Goal: Task Accomplishment & Management: Use online tool/utility

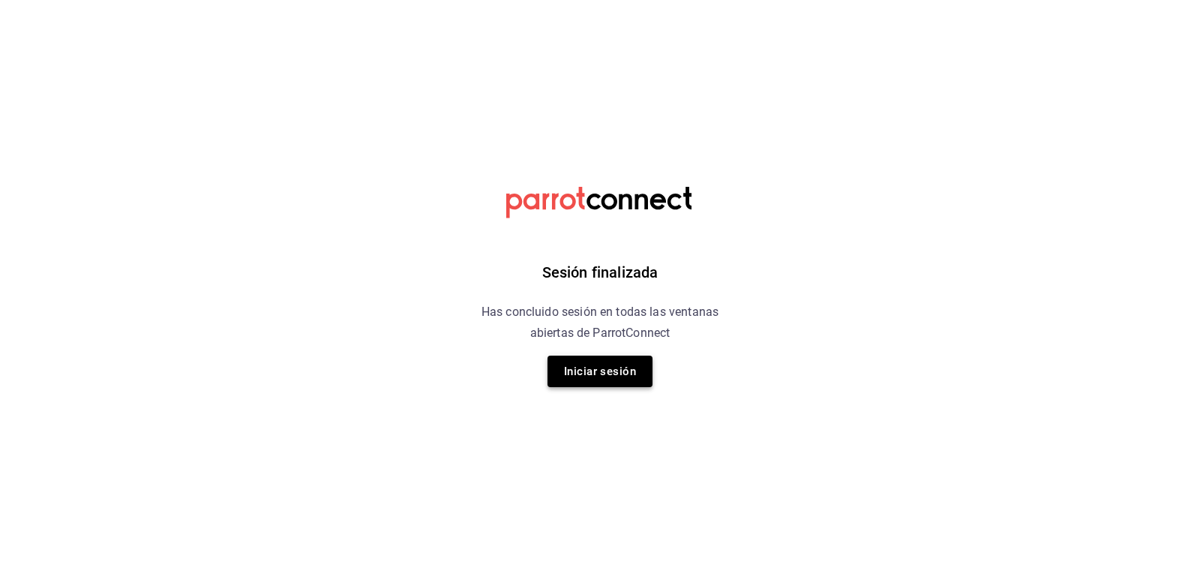
click at [616, 373] on button "Iniciar sesión" at bounding box center [600, 372] width 105 height 32
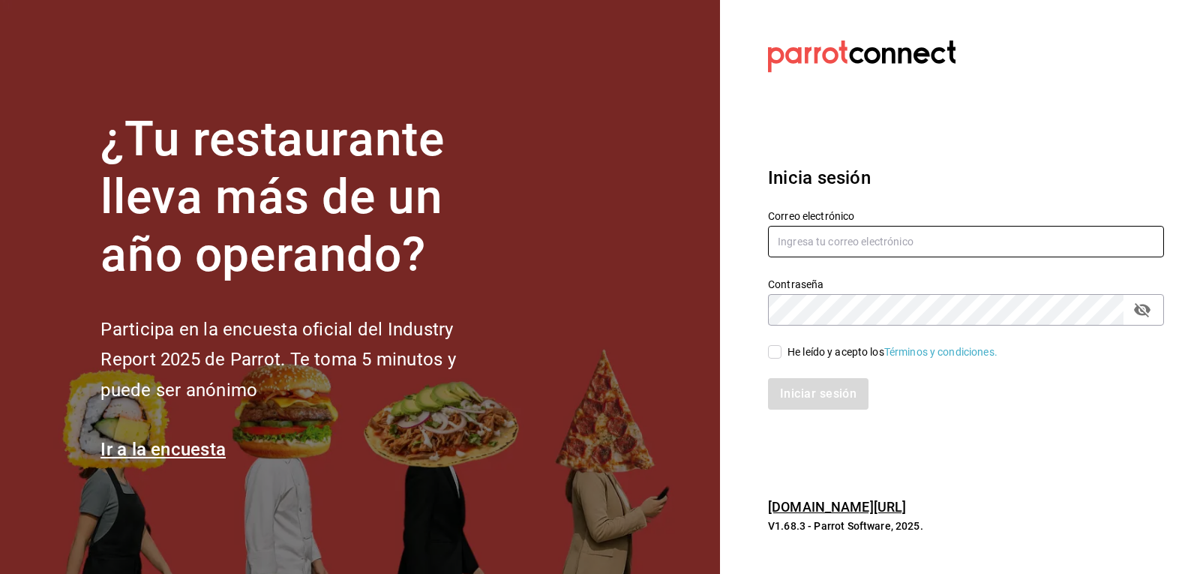
type input "mario.nino@grupocosteno.com"
click at [770, 347] on input "He leído y acepto los Términos y condiciones." at bounding box center [775, 352] width 14 height 14
checkbox input "true"
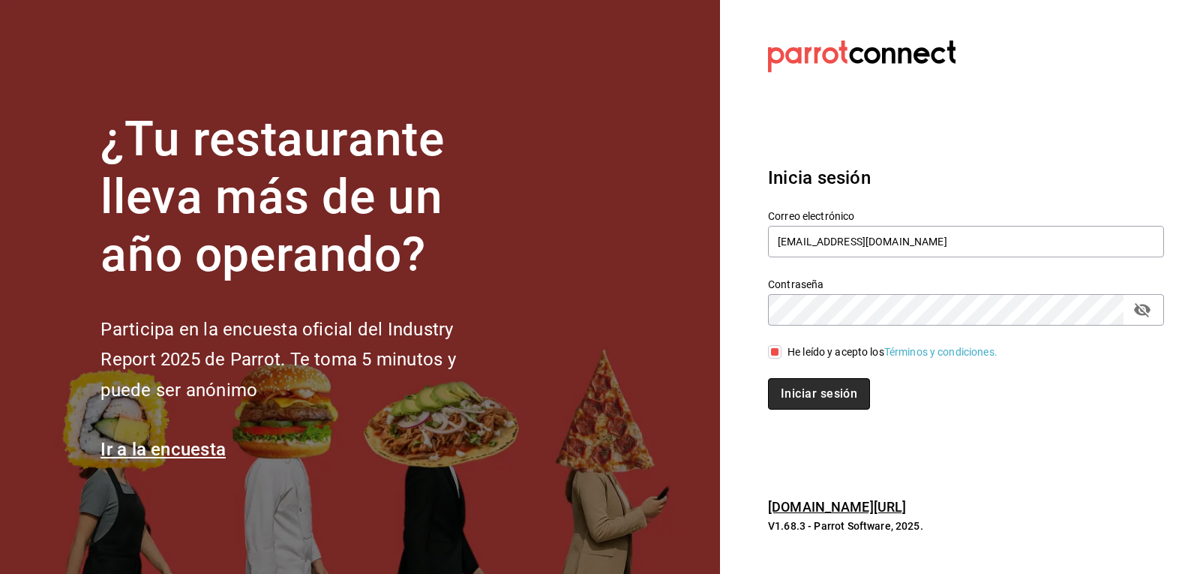
click at [786, 385] on button "Iniciar sesión" at bounding box center [819, 394] width 102 height 32
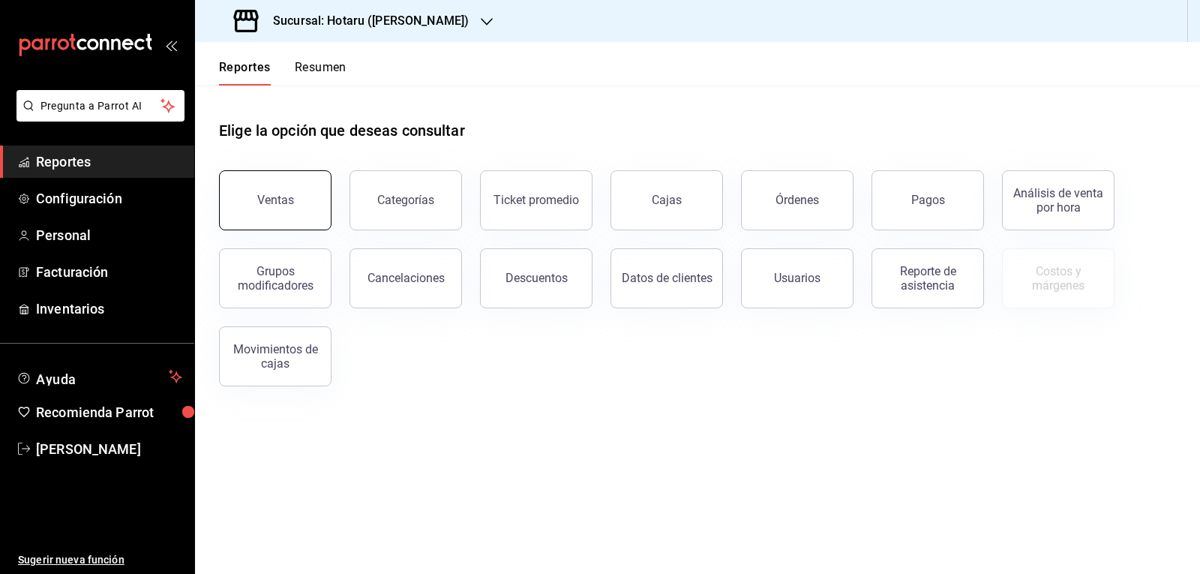
click at [260, 201] on div "Ventas" at bounding box center [275, 200] width 37 height 14
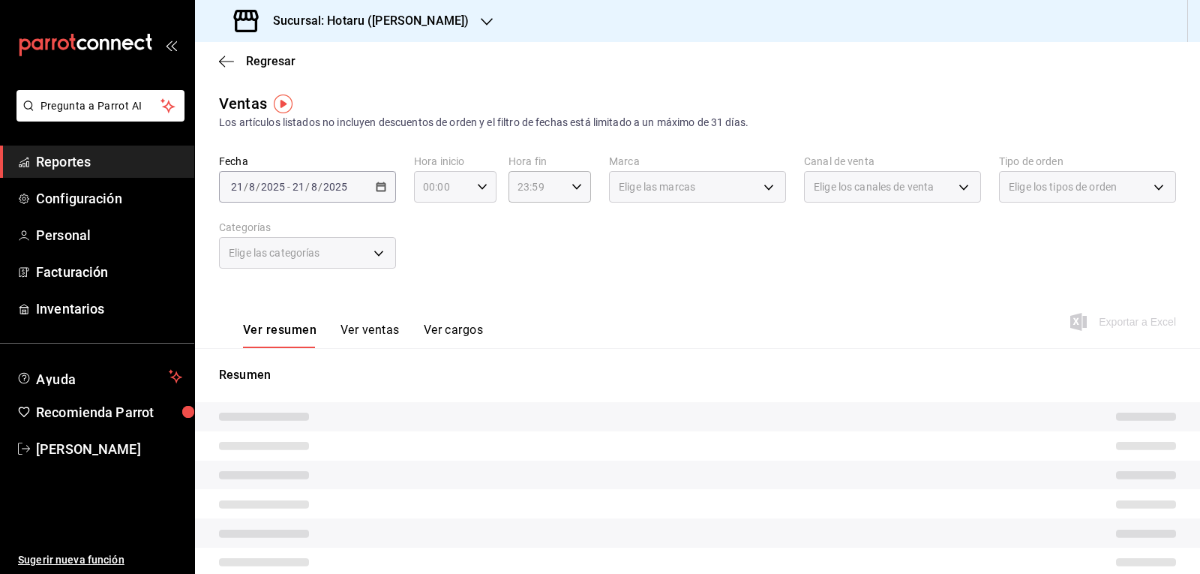
click at [473, 188] on div "00:00 Hora inicio" at bounding box center [455, 187] width 83 height 32
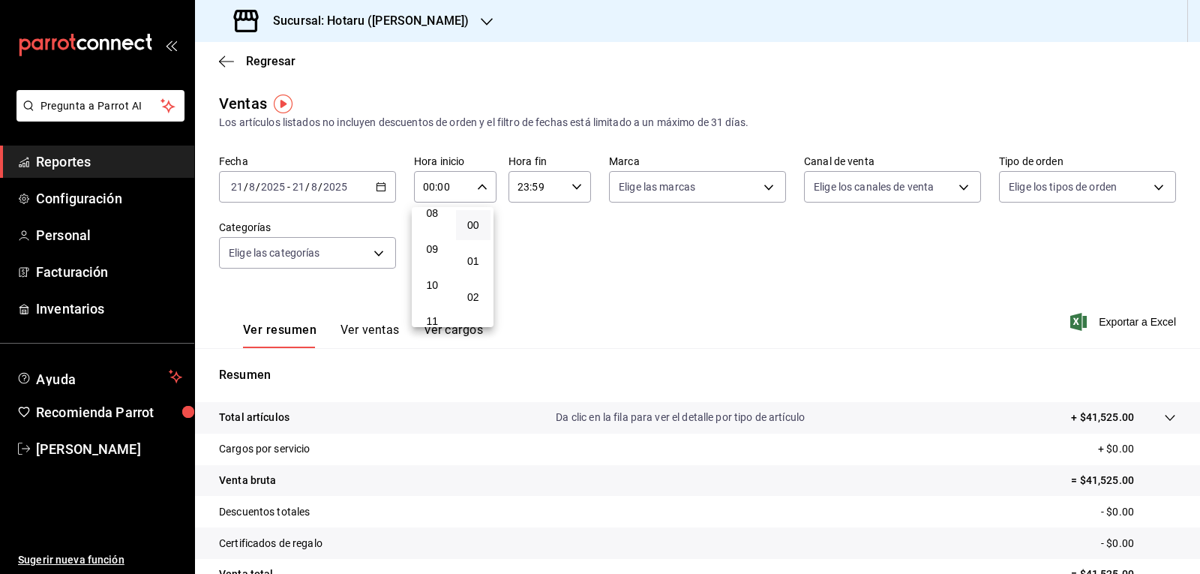
scroll to position [150, 0]
click at [436, 258] on span "05" at bounding box center [432, 255] width 17 height 12
type input "05:00"
click at [665, 217] on div at bounding box center [600, 287] width 1200 height 574
click at [705, 194] on body "Pregunta a Parrot AI Reportes Configuración Personal Facturación Inventarios Ay…" at bounding box center [600, 287] width 1200 height 574
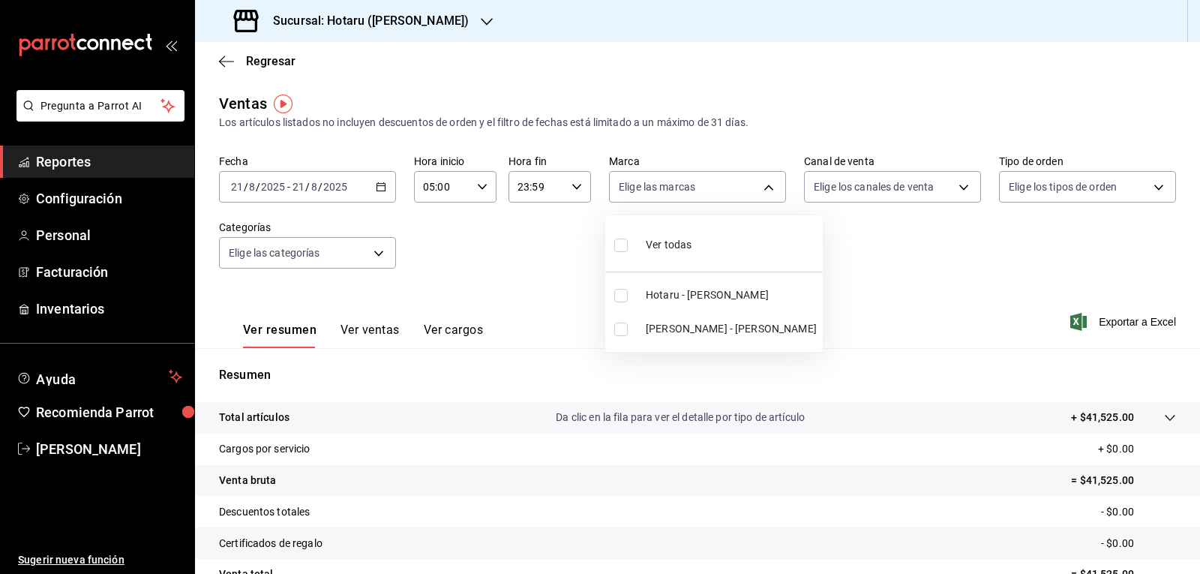
click at [416, 28] on div at bounding box center [600, 287] width 1200 height 574
click at [481, 20] on icon "button" at bounding box center [487, 22] width 12 height 12
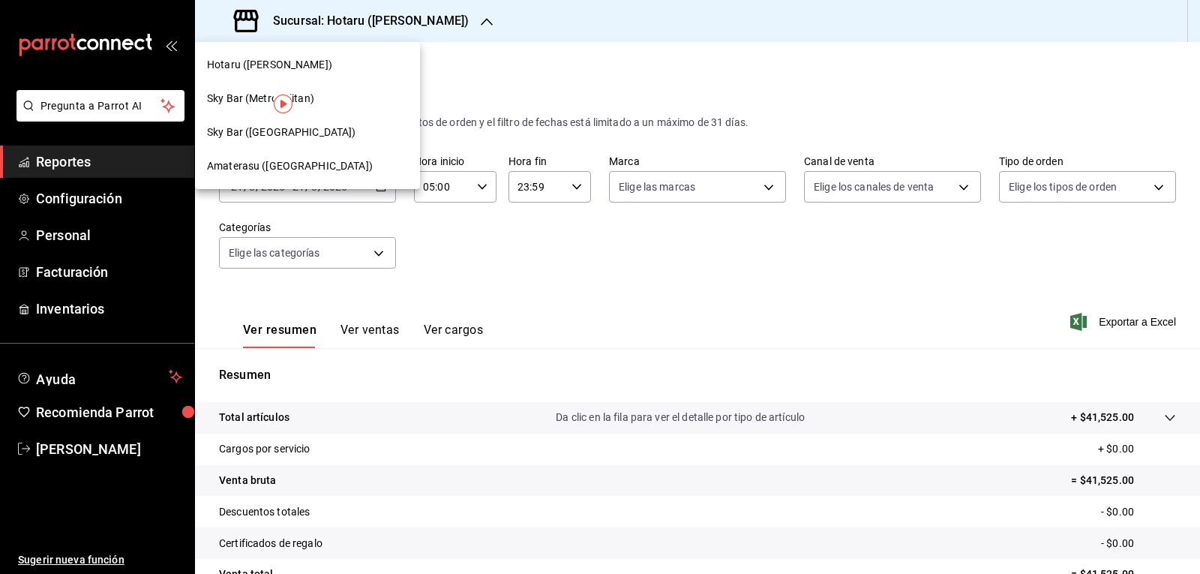
click at [338, 165] on div "Amaterasu (Metropolitan)" at bounding box center [307, 166] width 201 height 16
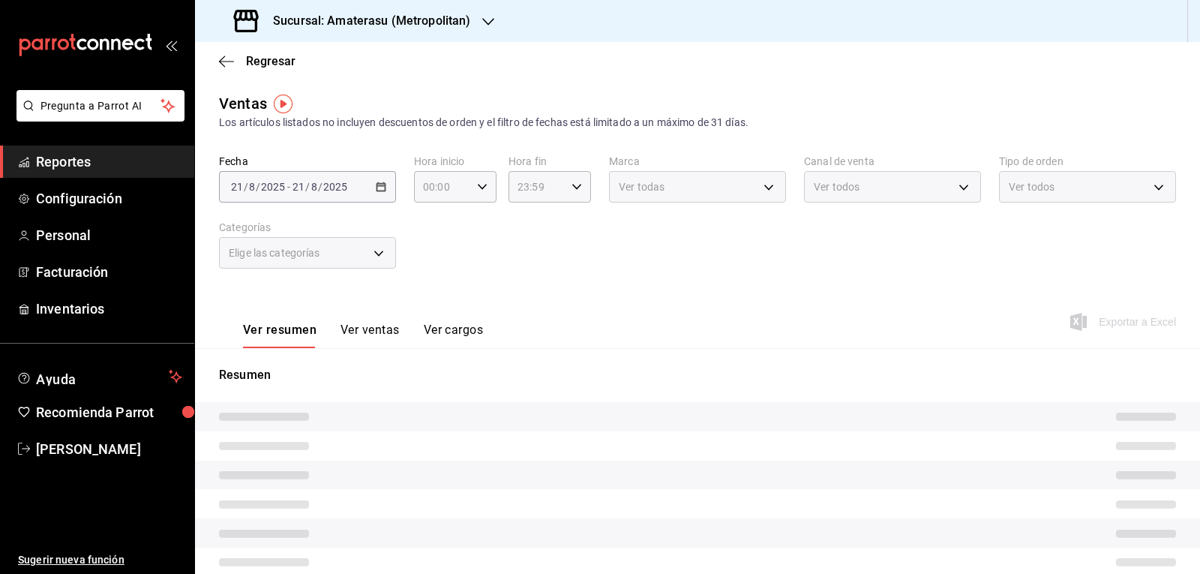
type input "05:00"
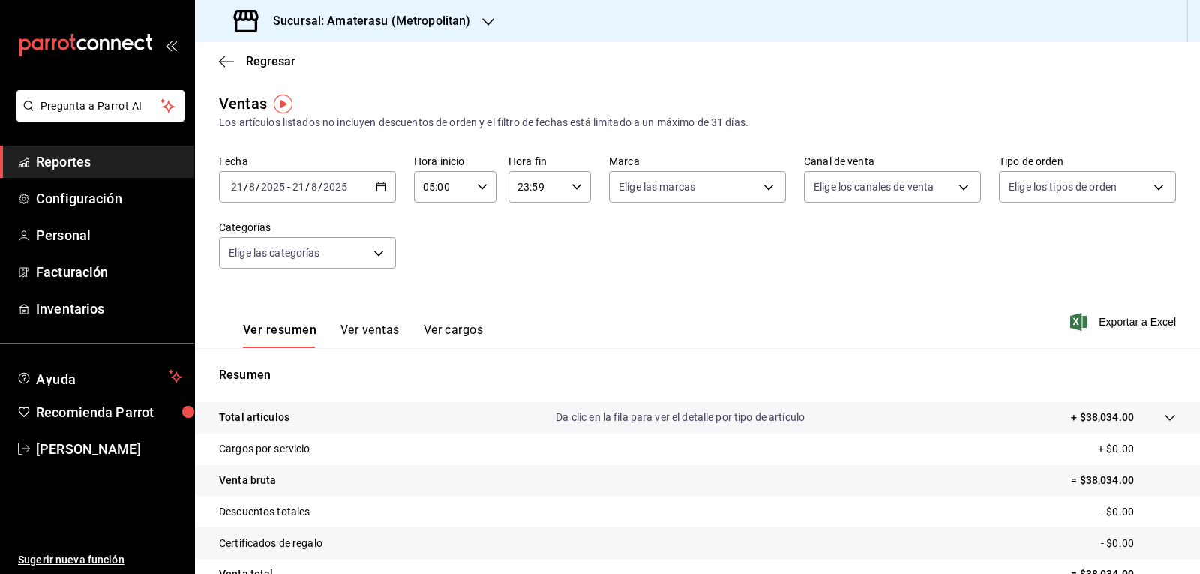
click at [641, 234] on div "Fecha 2025-08-21 21 / 8 / 2025 - 2025-08-21 21 / 8 / 2025 Hora inicio 05:00 Hor…" at bounding box center [697, 221] width 957 height 132
click at [755, 189] on body "Pregunta a Parrot AI Reportes Configuración Personal Facturación Inventarios Ay…" at bounding box center [600, 287] width 1200 height 574
click at [620, 290] on input "checkbox" at bounding box center [621, 296] width 14 height 14
checkbox input "true"
type input "e4cd7fcb-d45b-43ae-a99f-ad4ccfcd9032"
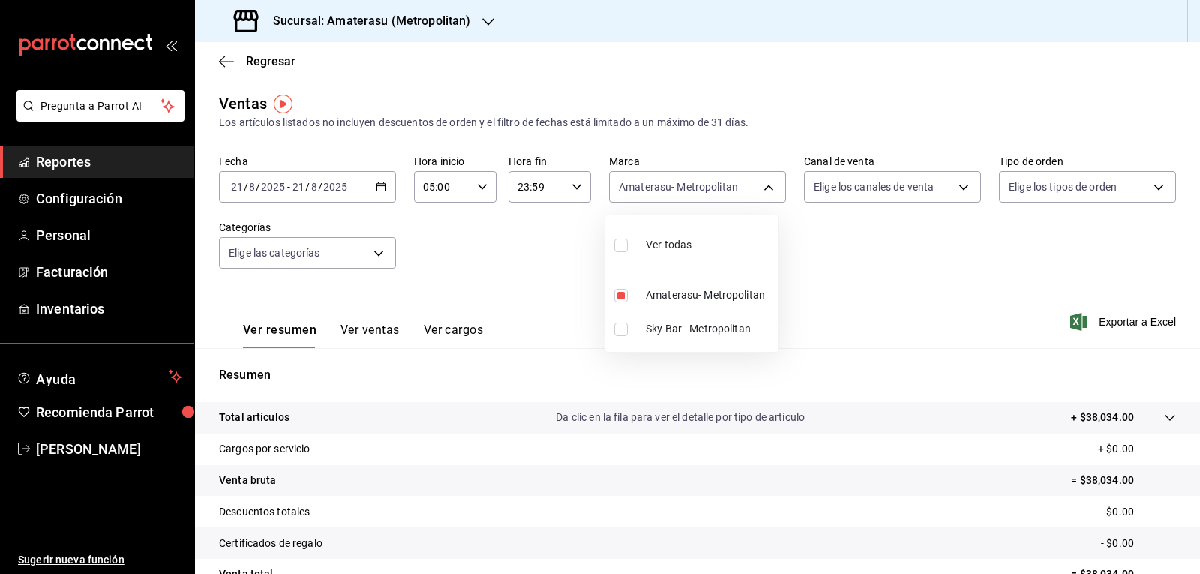
click at [835, 345] on div at bounding box center [600, 287] width 1200 height 574
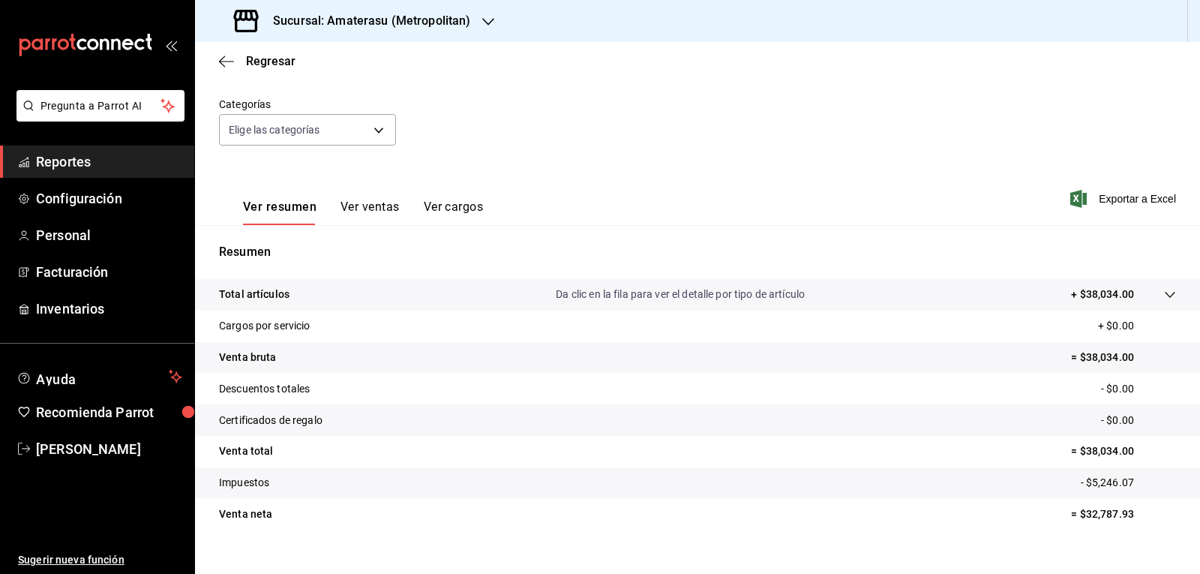
scroll to position [145, 0]
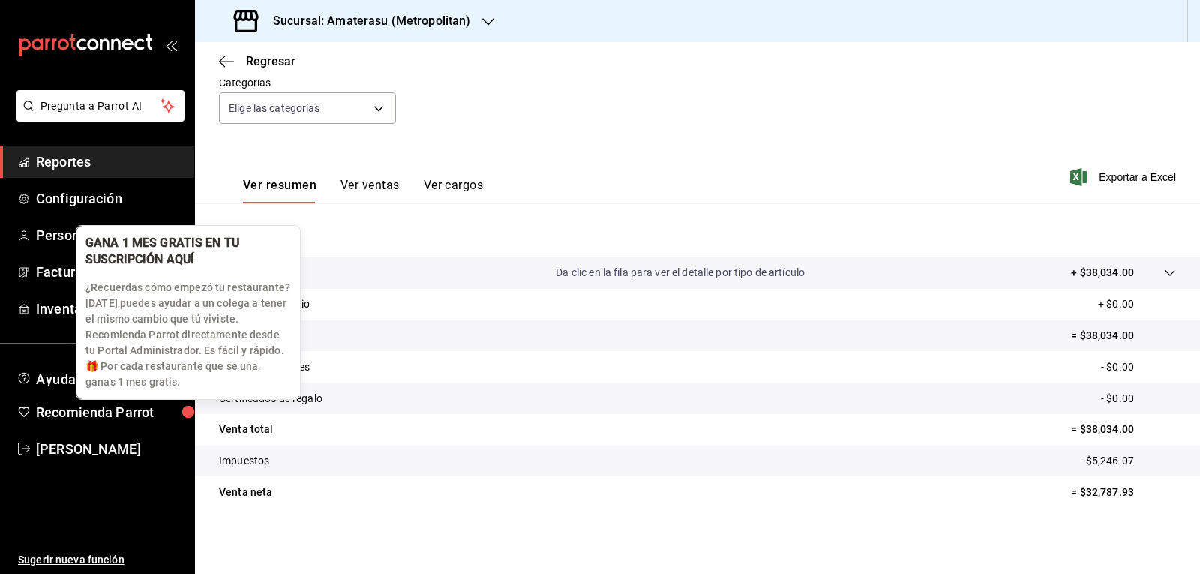
click at [164, 389] on p "¿Recuerdas cómo empezó tu restaurante? [DATE] puedes ayudar a un colega a tener…" at bounding box center [189, 335] width 206 height 110
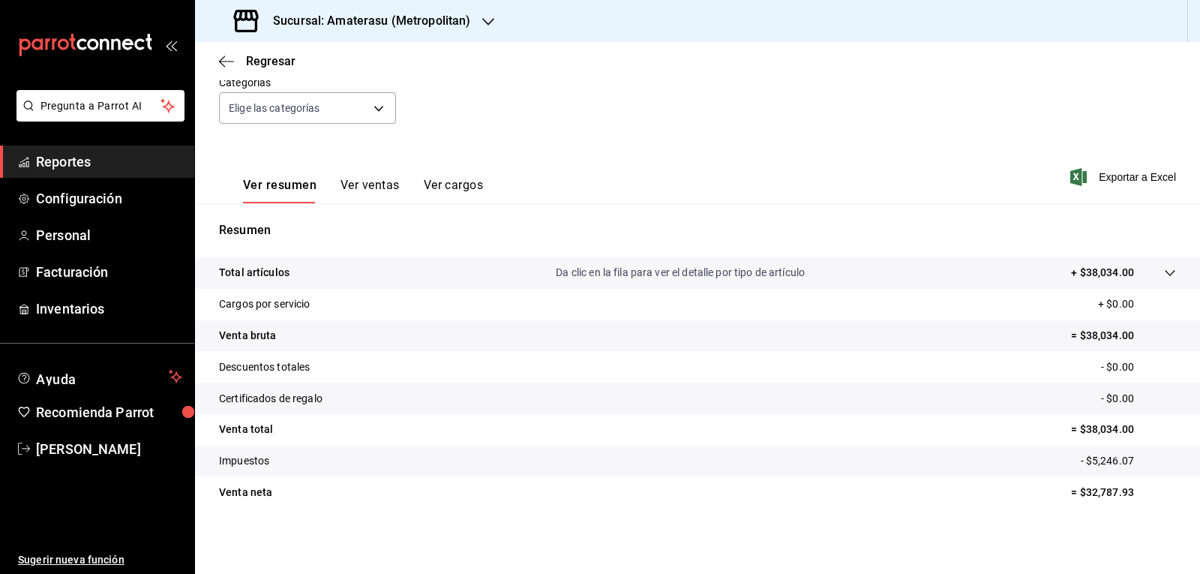
click at [433, 393] on tr "Certificados de regalo - $0.00" at bounding box center [697, 399] width 1005 height 32
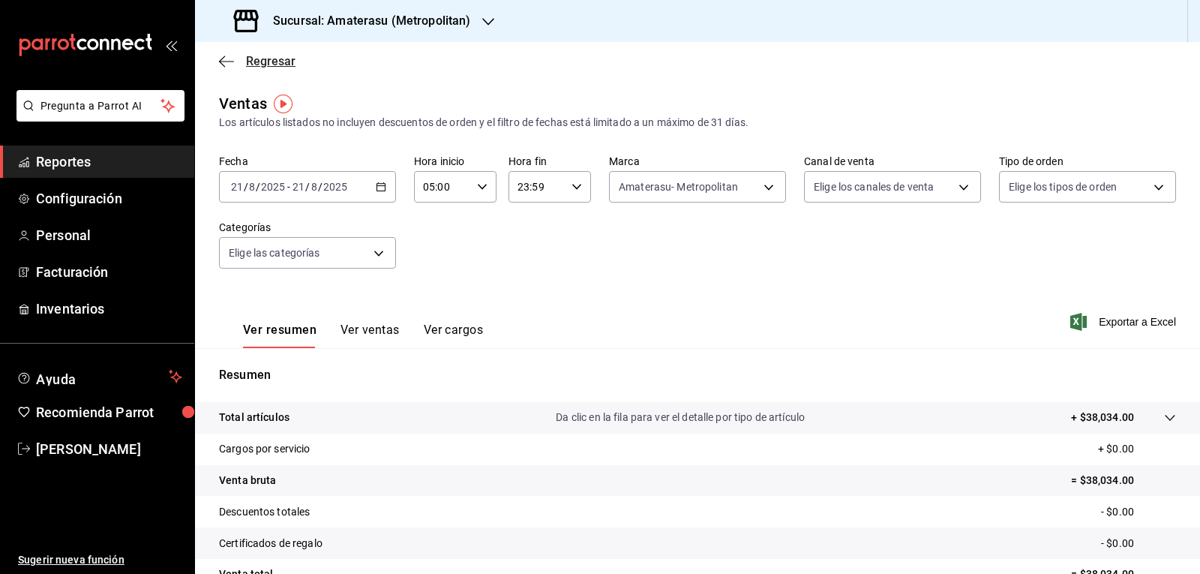
click at [222, 61] on icon "button" at bounding box center [226, 61] width 15 height 1
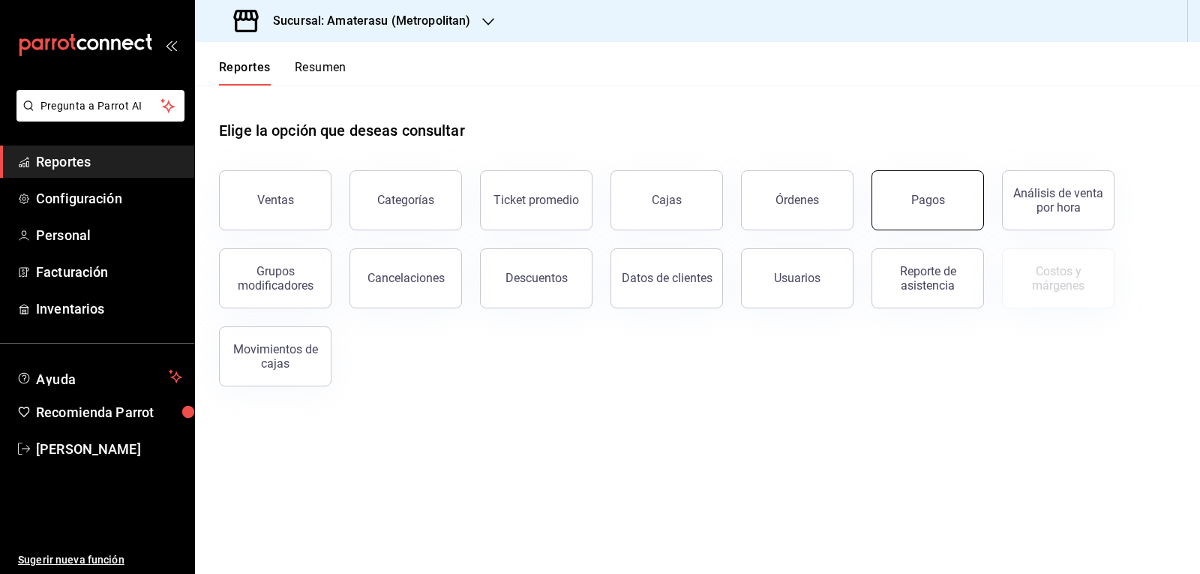
click at [922, 181] on button "Pagos" at bounding box center [928, 200] width 113 height 60
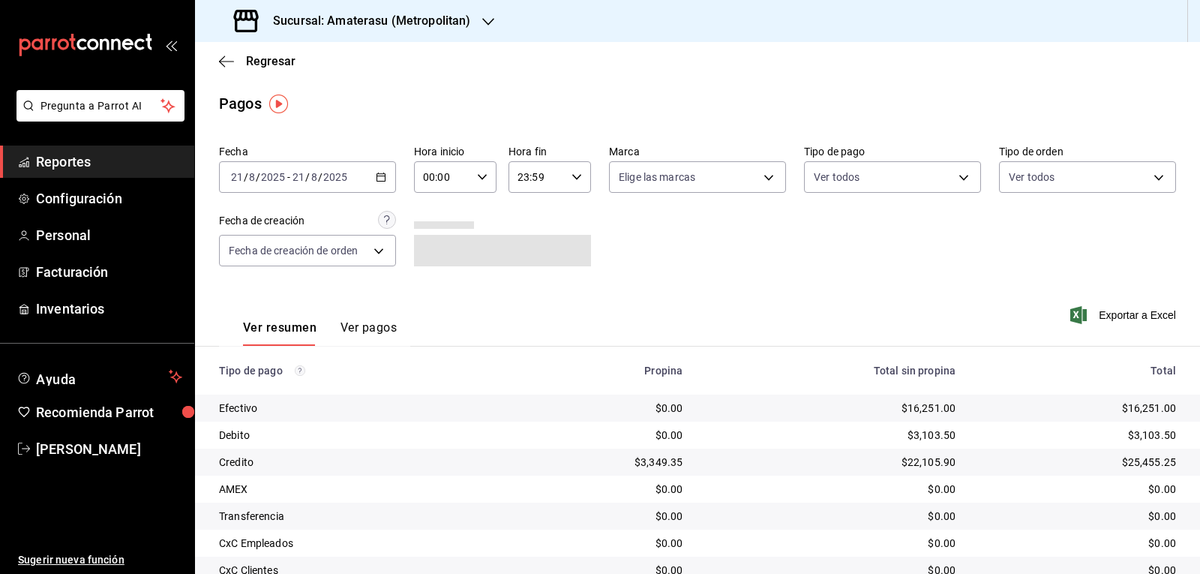
click at [477, 173] on icon "button" at bounding box center [482, 177] width 11 height 11
click at [438, 242] on span "05" at bounding box center [432, 245] width 17 height 12
type input "05:00"
click at [835, 236] on div at bounding box center [600, 287] width 1200 height 574
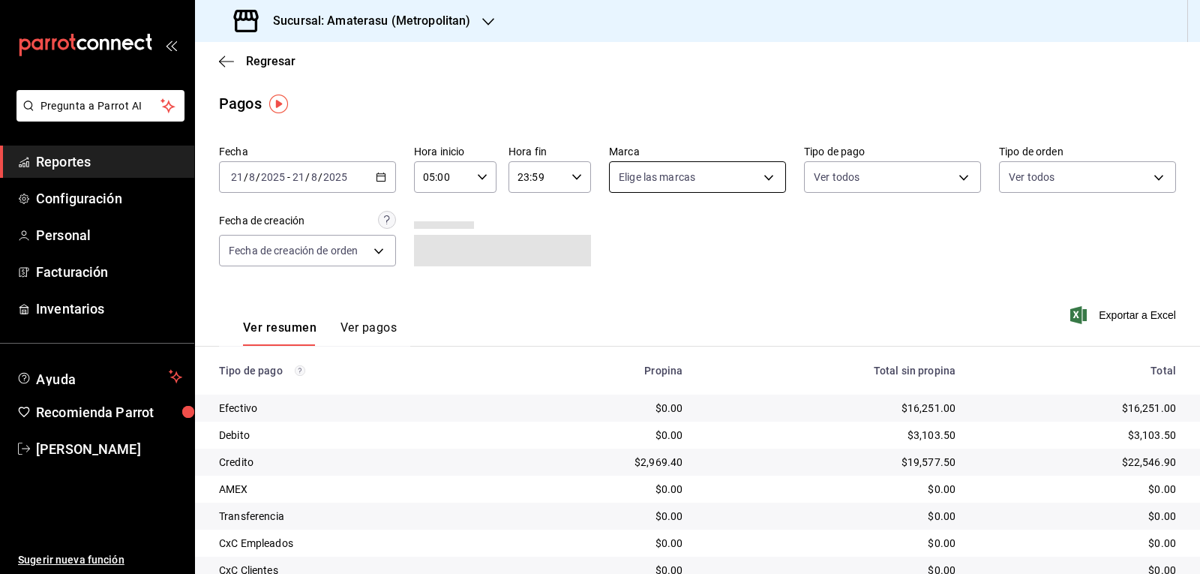
click at [763, 174] on body "Pregunta a Parrot AI Reportes Configuración Personal Facturación Inventarios Ay…" at bounding box center [600, 287] width 1200 height 574
click at [673, 233] on span "Ver todas" at bounding box center [669, 235] width 46 height 16
type input "e4cd7fcb-d45b-43ae-a99f-ad4ccfcd9032,f3afaab8-8c3d-4e49-a299-af9bdf6027b2"
checkbox input "true"
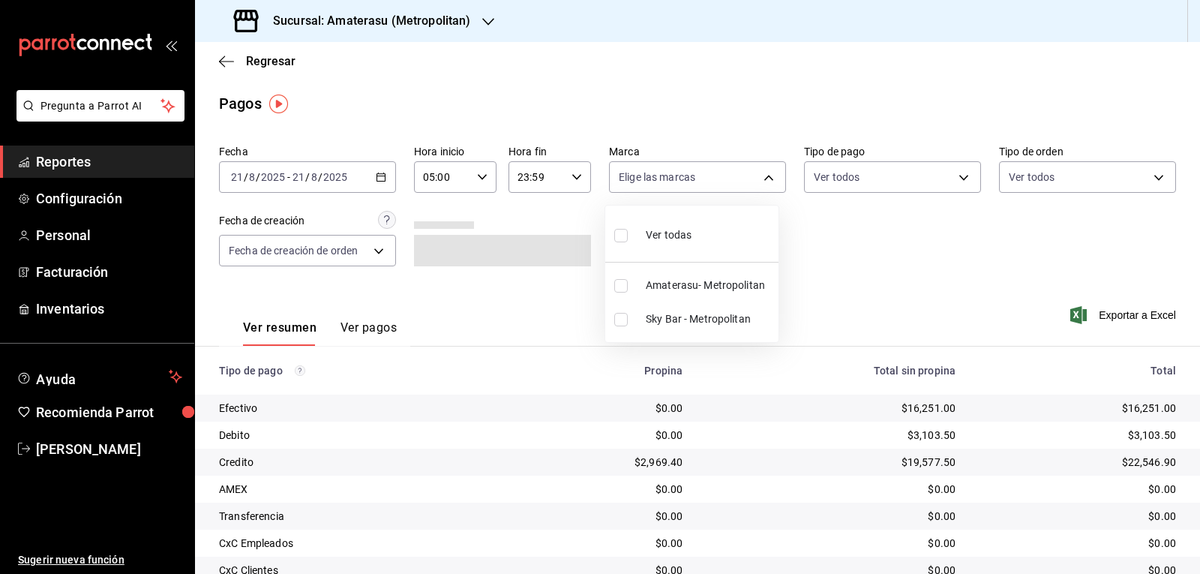
checkbox input "true"
click at [848, 256] on div at bounding box center [600, 287] width 1200 height 574
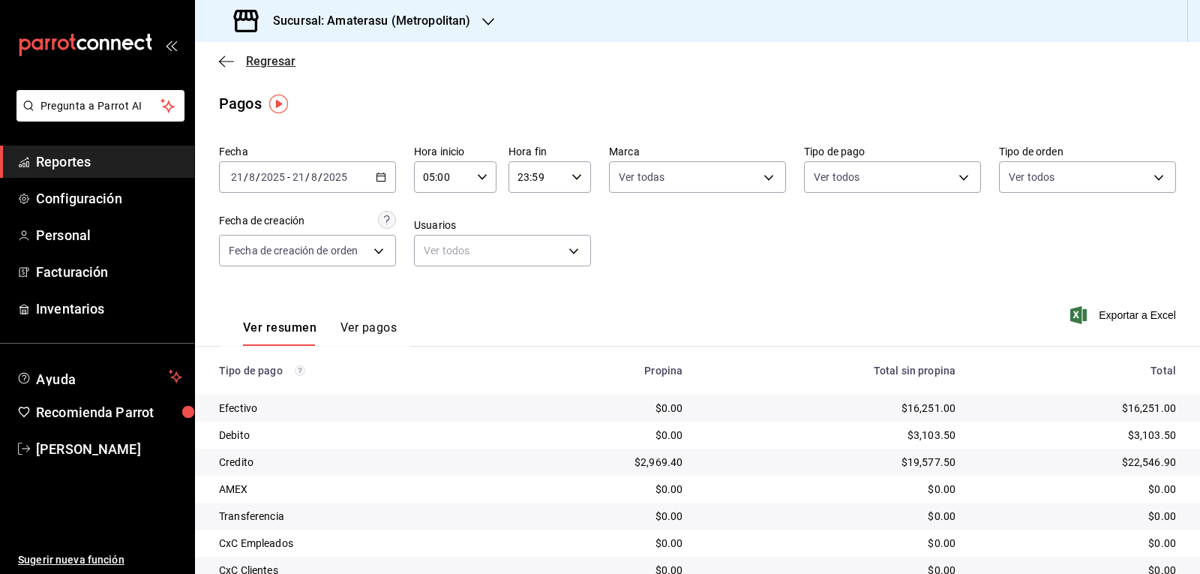
click at [227, 62] on icon "button" at bounding box center [226, 61] width 15 height 1
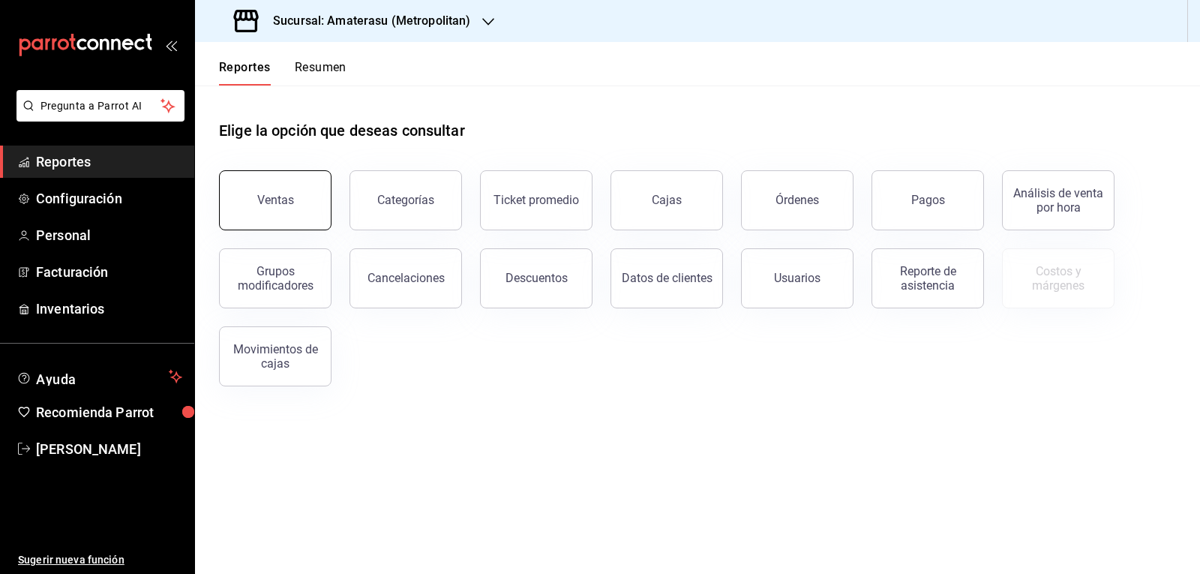
click at [278, 182] on button "Ventas" at bounding box center [275, 200] width 113 height 60
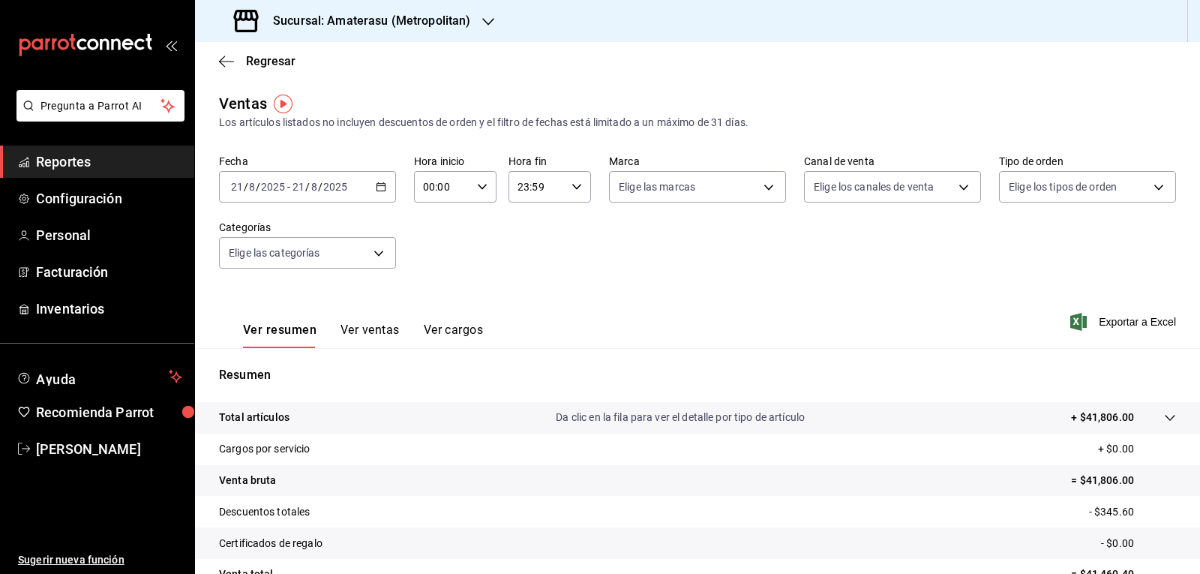
click at [372, 189] on div "2025-08-21 21 / 8 / 2025 - 2025-08-21 21 / 8 / 2025" at bounding box center [307, 187] width 177 height 32
click at [302, 236] on span "Hoy" at bounding box center [290, 232] width 116 height 16
click at [480, 187] on \(Stroke\) "button" at bounding box center [482, 186] width 9 height 5
click at [435, 259] on span "05" at bounding box center [432, 255] width 17 height 12
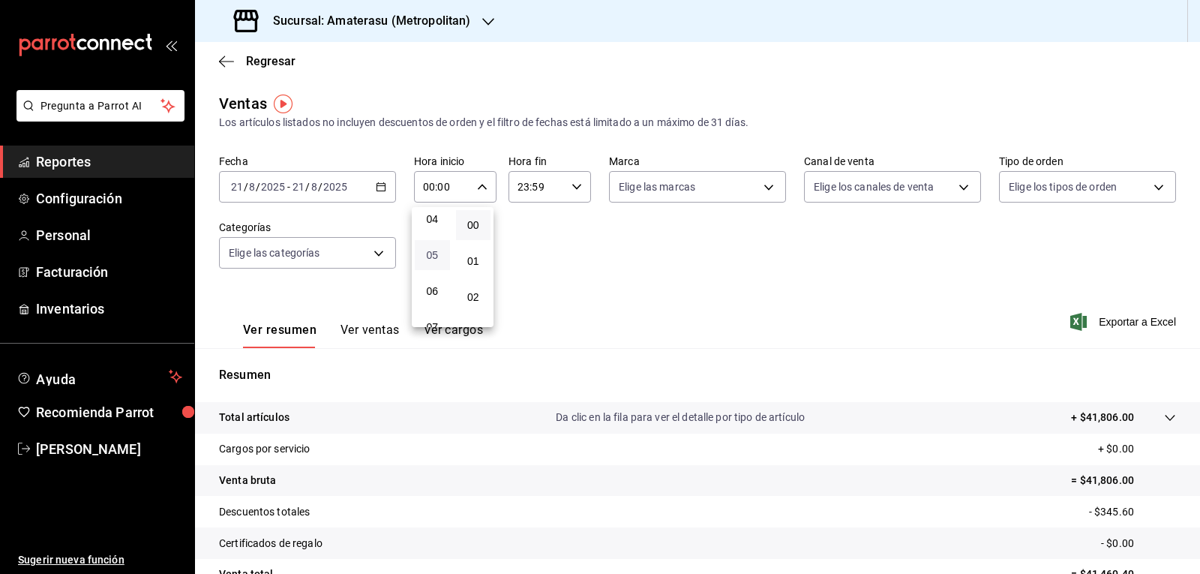
type input "05:00"
click at [763, 218] on div at bounding box center [600, 287] width 1200 height 574
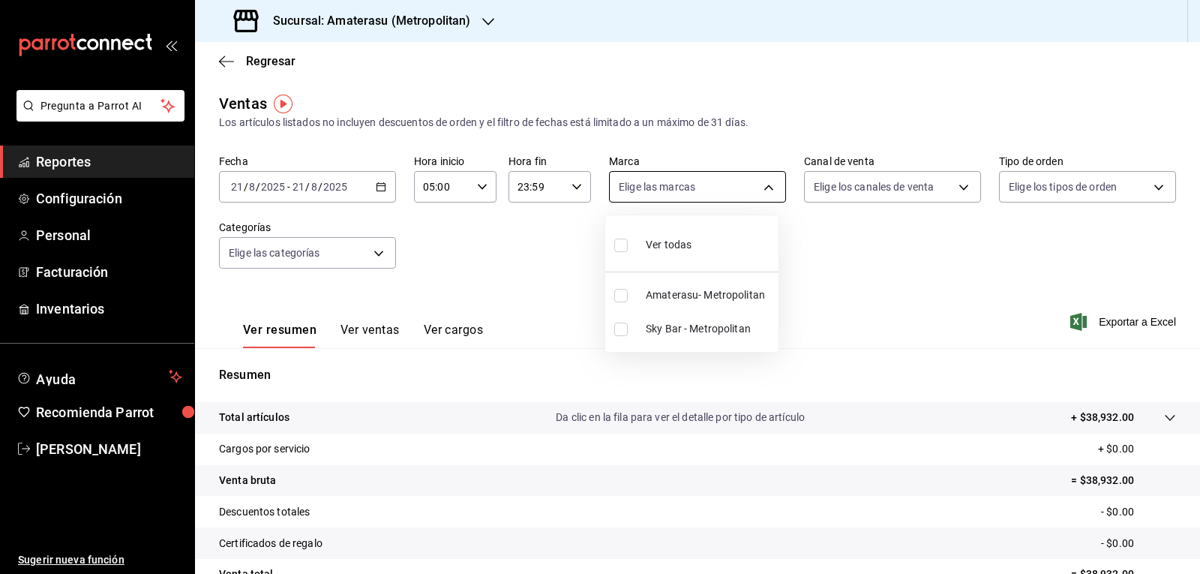
click at [761, 189] on body "Pregunta a Parrot AI Reportes Configuración Personal Facturación Inventarios Ay…" at bounding box center [600, 287] width 1200 height 574
click at [626, 296] on input "checkbox" at bounding box center [621, 296] width 14 height 14
checkbox input "true"
type input "e4cd7fcb-d45b-43ae-a99f-ad4ccfcd9032"
click at [817, 254] on div at bounding box center [600, 287] width 1200 height 574
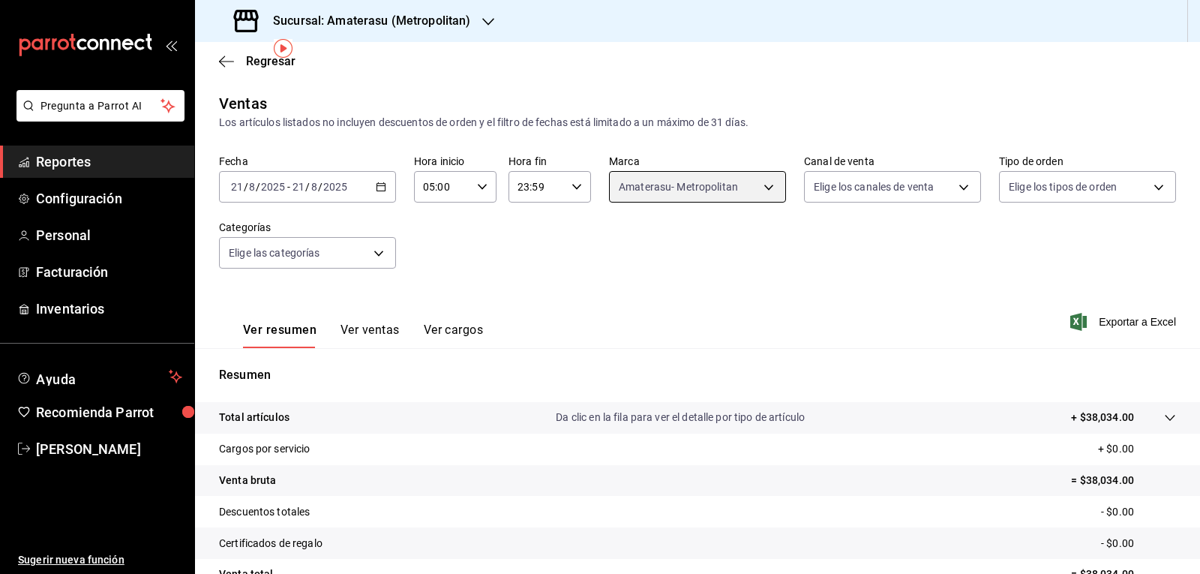
scroll to position [145, 0]
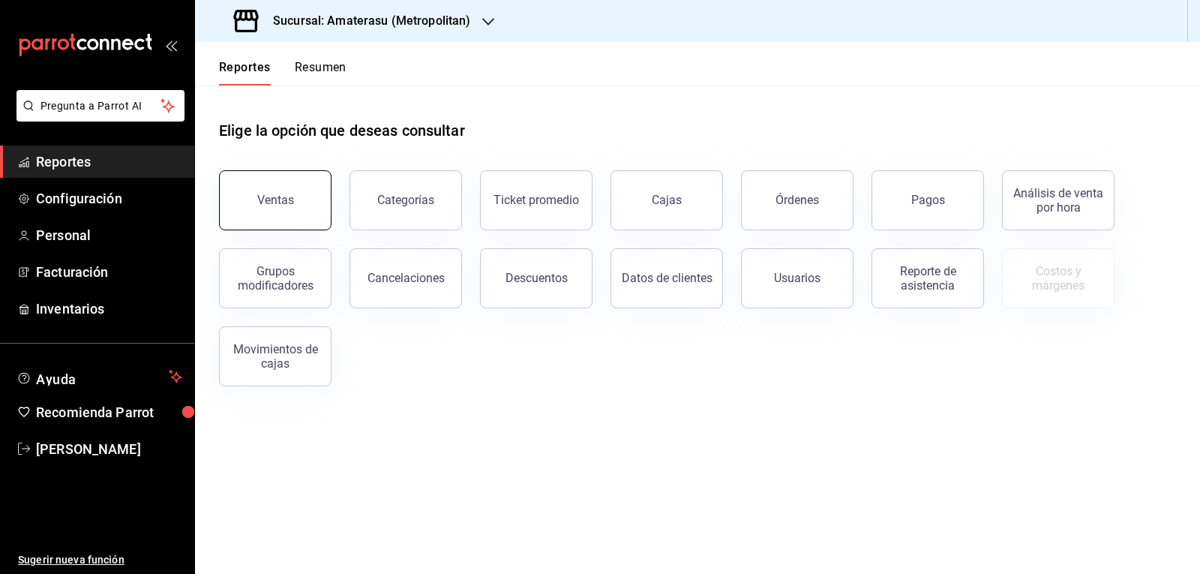
click at [247, 197] on button "Ventas" at bounding box center [275, 200] width 113 height 60
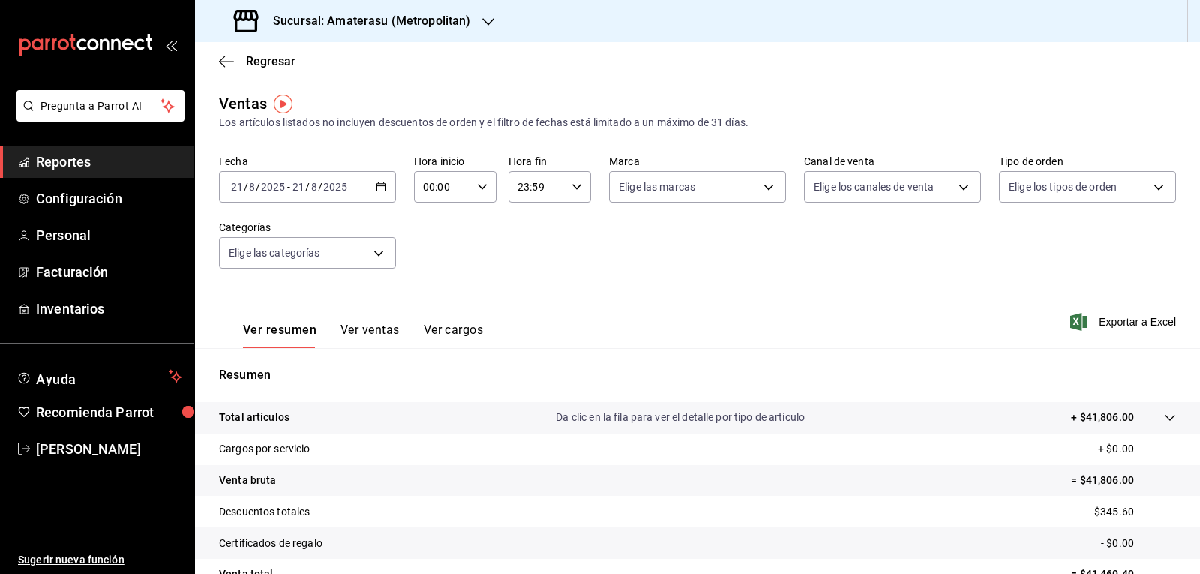
click at [478, 193] on div "00:00 Hora inicio" at bounding box center [455, 187] width 83 height 32
click at [433, 260] on span "05" at bounding box center [432, 255] width 17 height 12
type input "05:00"
click at [608, 224] on div at bounding box center [600, 287] width 1200 height 574
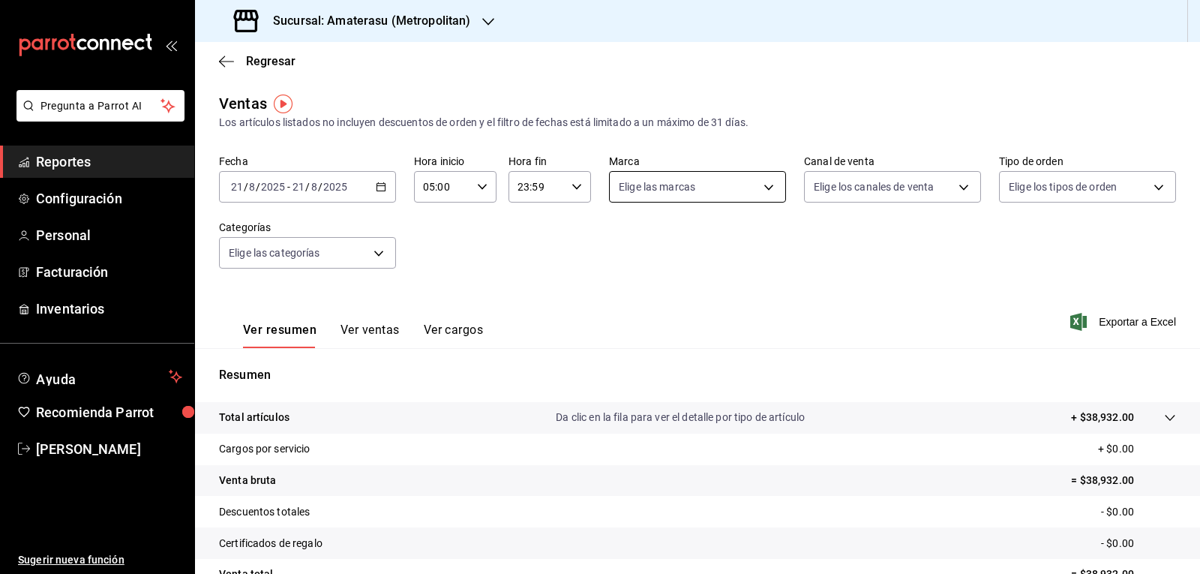
click at [702, 193] on body "Pregunta a Parrot AI Reportes Configuración Personal Facturación Inventarios Ay…" at bounding box center [600, 287] width 1200 height 574
click at [617, 326] on input "checkbox" at bounding box center [621, 330] width 14 height 14
checkbox input "true"
type input "f3afaab8-8c3d-4e49-a299-af9bdf6027b2"
click at [539, 267] on div at bounding box center [600, 287] width 1200 height 574
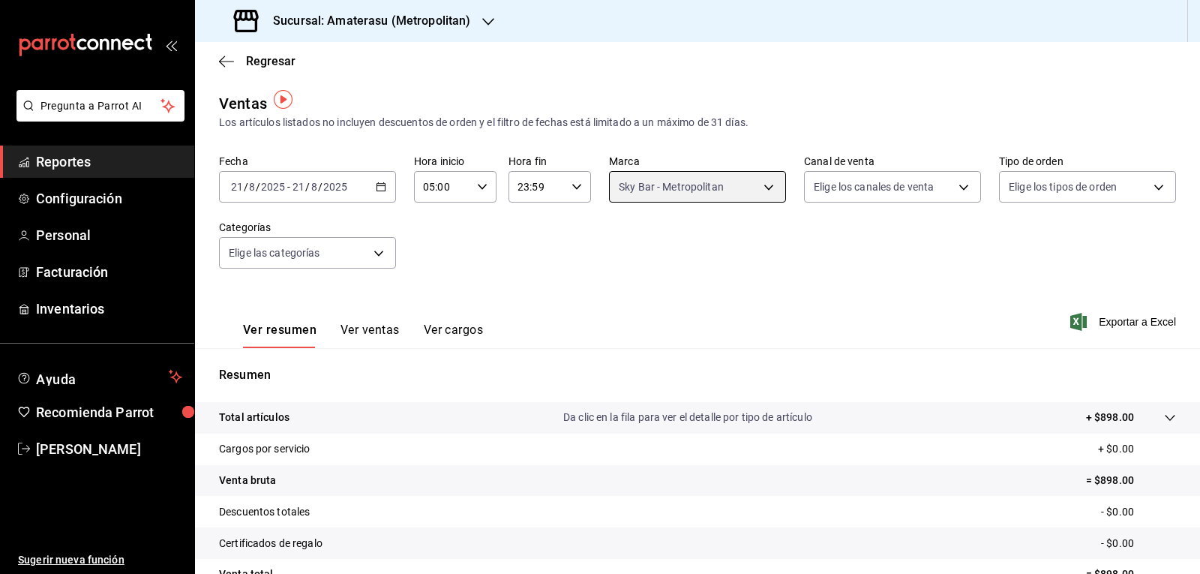
scroll to position [145, 0]
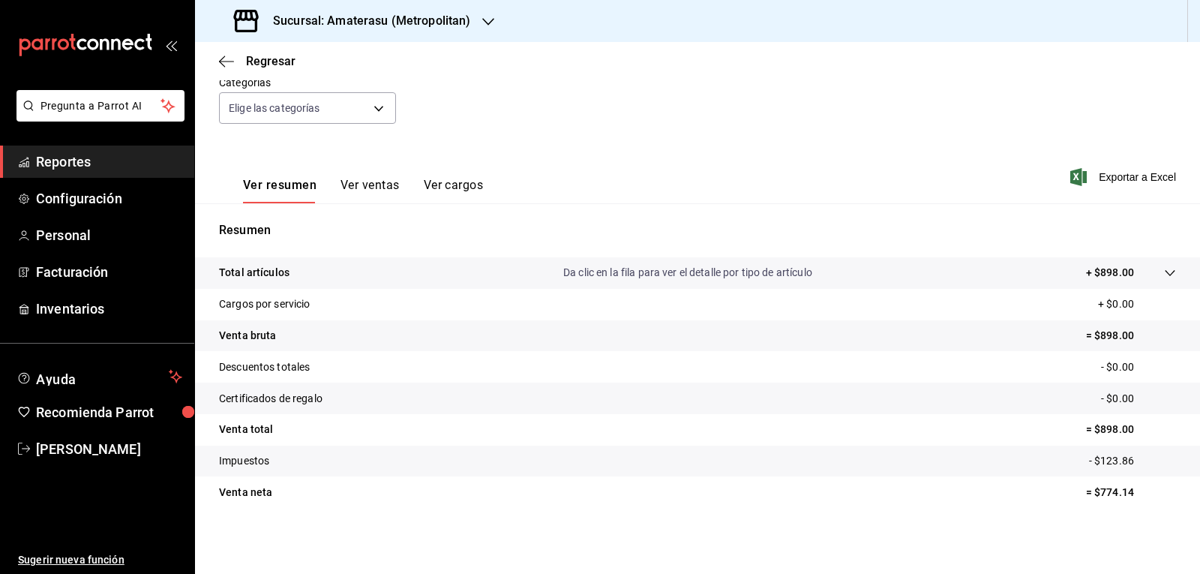
click at [685, 353] on tr "Descuentos totales - $0.00" at bounding box center [697, 367] width 1005 height 32
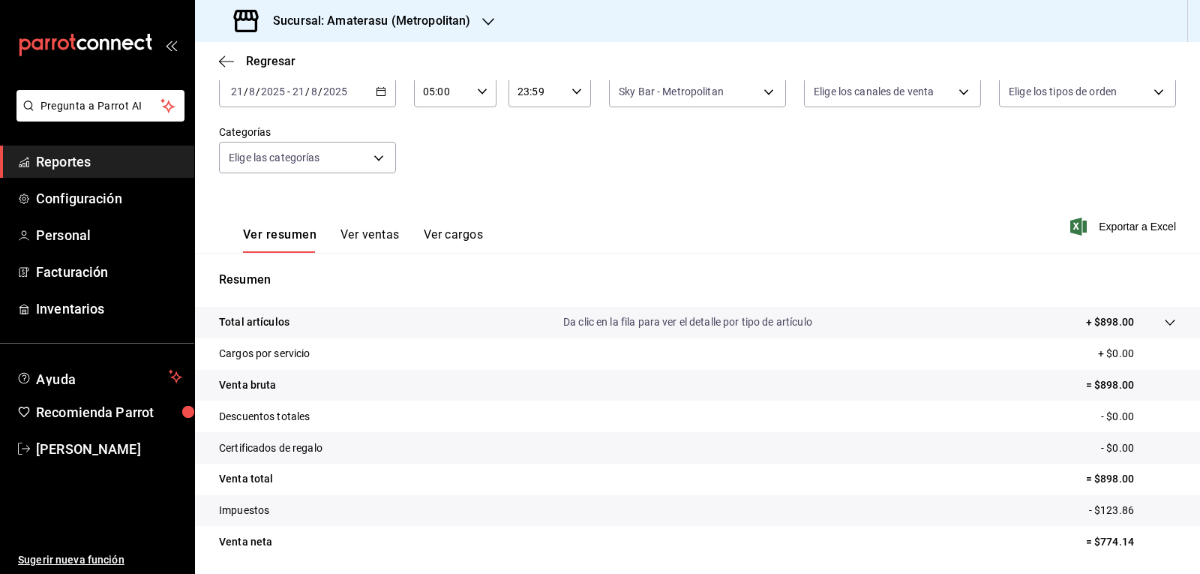
scroll to position [70, 0]
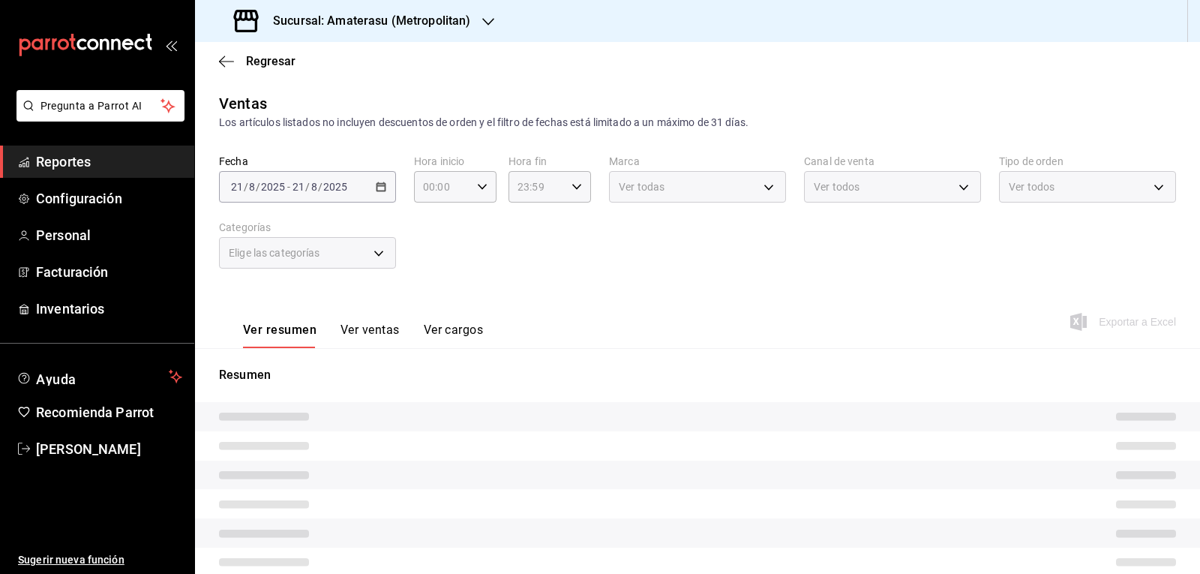
type input "05:00"
type input "e4cd7fcb-d45b-43ae-a99f-ad4ccfcd9032"
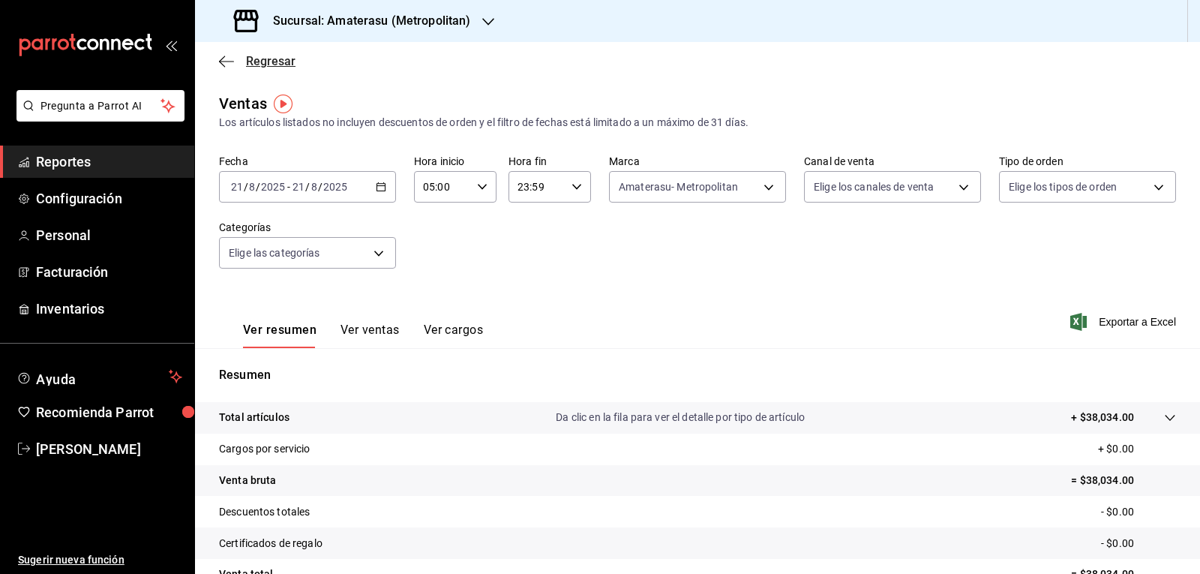
click at [280, 65] on span "Regresar" at bounding box center [271, 61] width 50 height 14
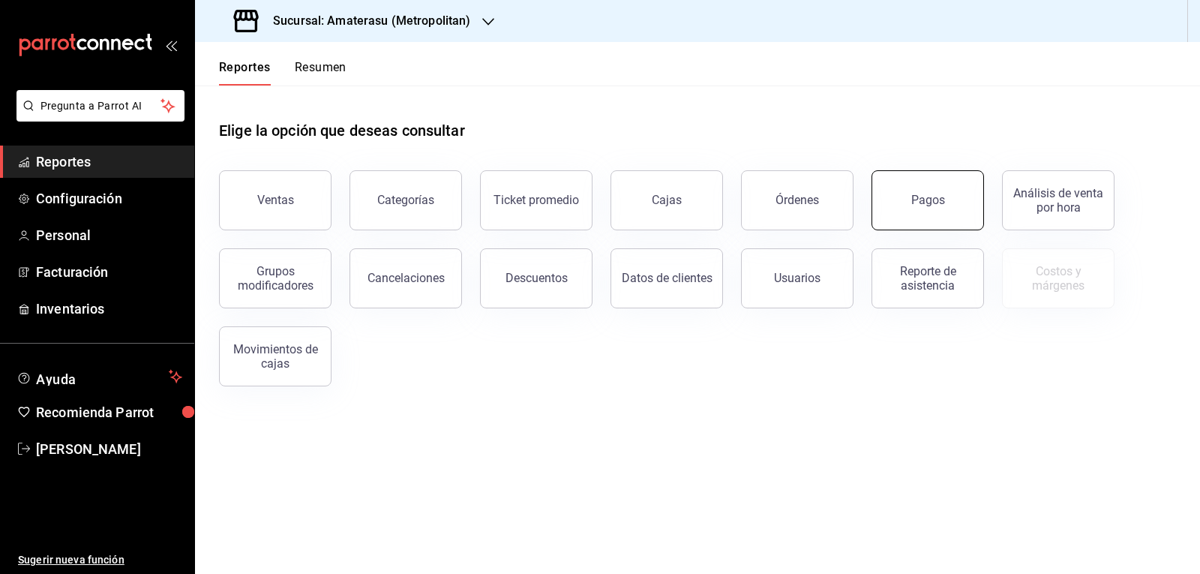
click at [935, 218] on button "Pagos" at bounding box center [928, 200] width 113 height 60
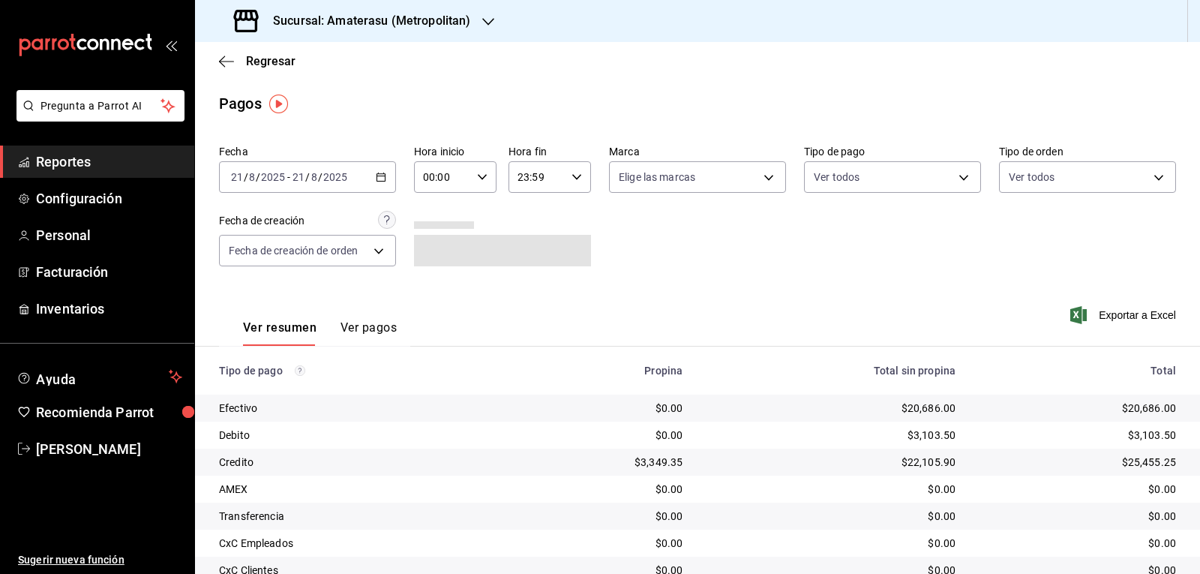
click at [479, 184] on div "00:00 Hora inicio" at bounding box center [455, 177] width 83 height 32
click at [429, 247] on span "05" at bounding box center [432, 245] width 17 height 12
type input "05:00"
click at [785, 273] on div at bounding box center [600, 287] width 1200 height 574
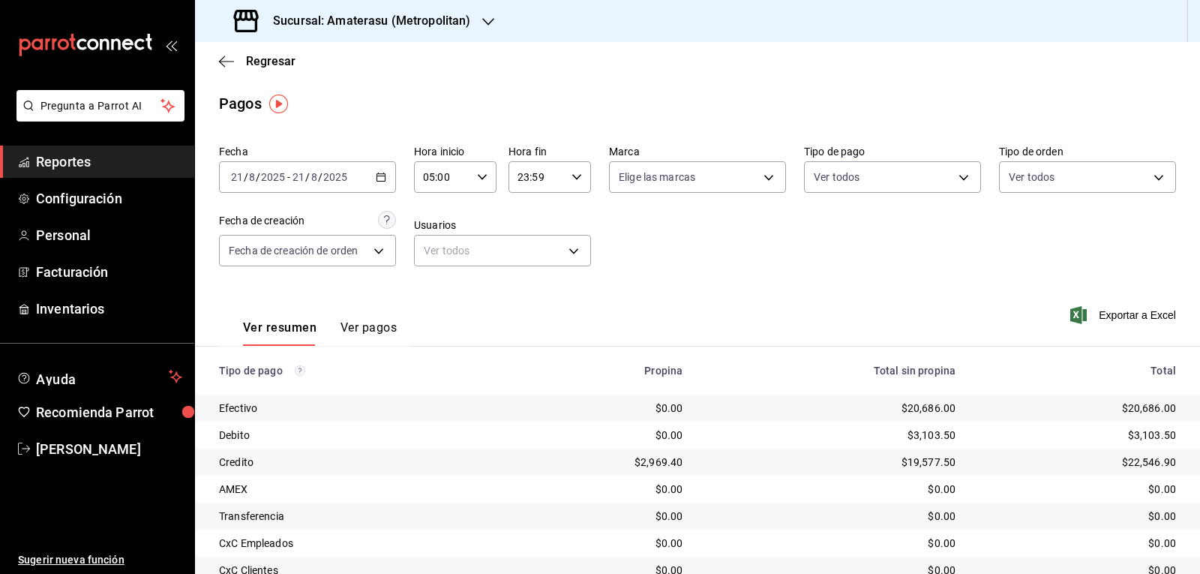
click at [785, 273] on div at bounding box center [600, 287] width 1200 height 574
click at [785, 273] on div "Fecha 2025-08-21 21 / 8 / 2025 - 2025-08-21 21 / 8 / 2025 Hora inicio 05:00 Hor…" at bounding box center [697, 212] width 957 height 146
click at [263, 59] on span "Regresar" at bounding box center [271, 61] width 50 height 14
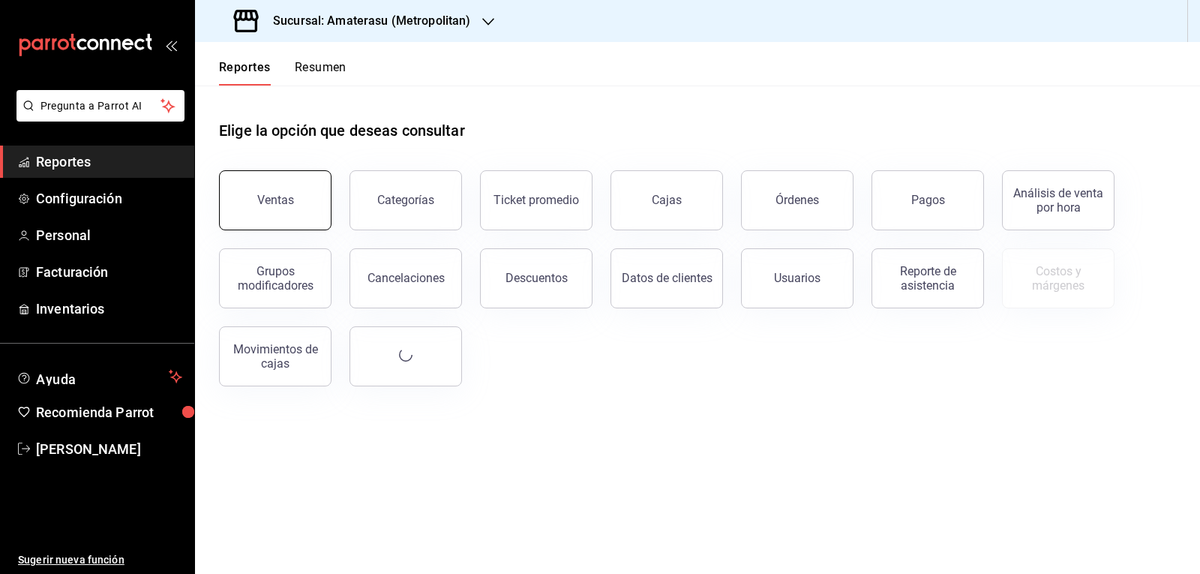
click at [311, 224] on button "Ventas" at bounding box center [275, 200] width 113 height 60
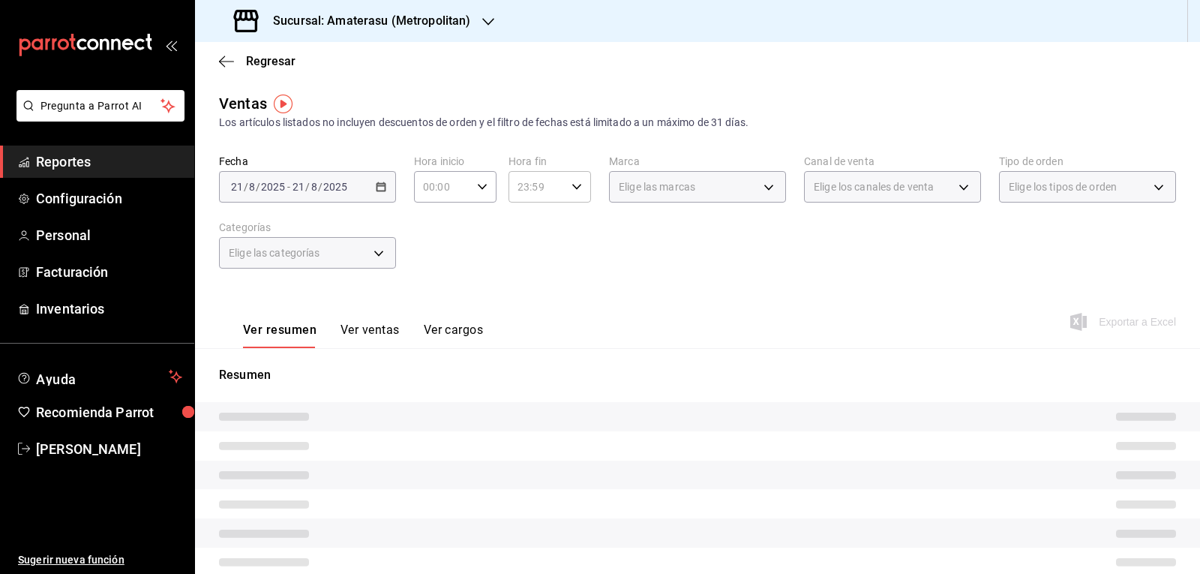
click at [477, 191] on icon "button" at bounding box center [482, 187] width 11 height 11
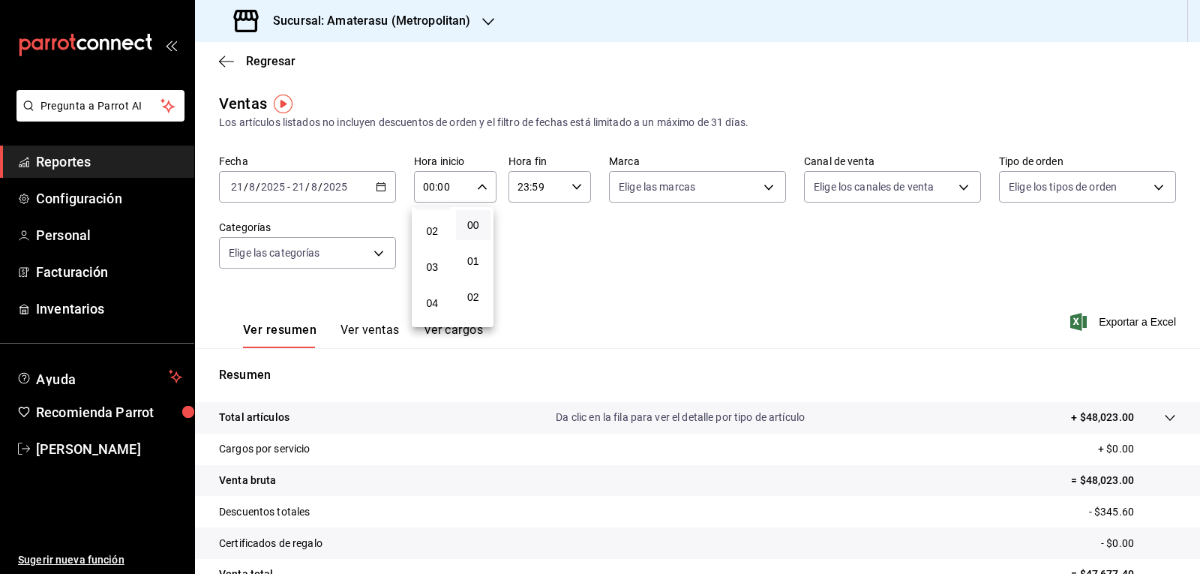
scroll to position [150, 0]
click at [429, 254] on span "05" at bounding box center [432, 255] width 17 height 12
type input "05:00"
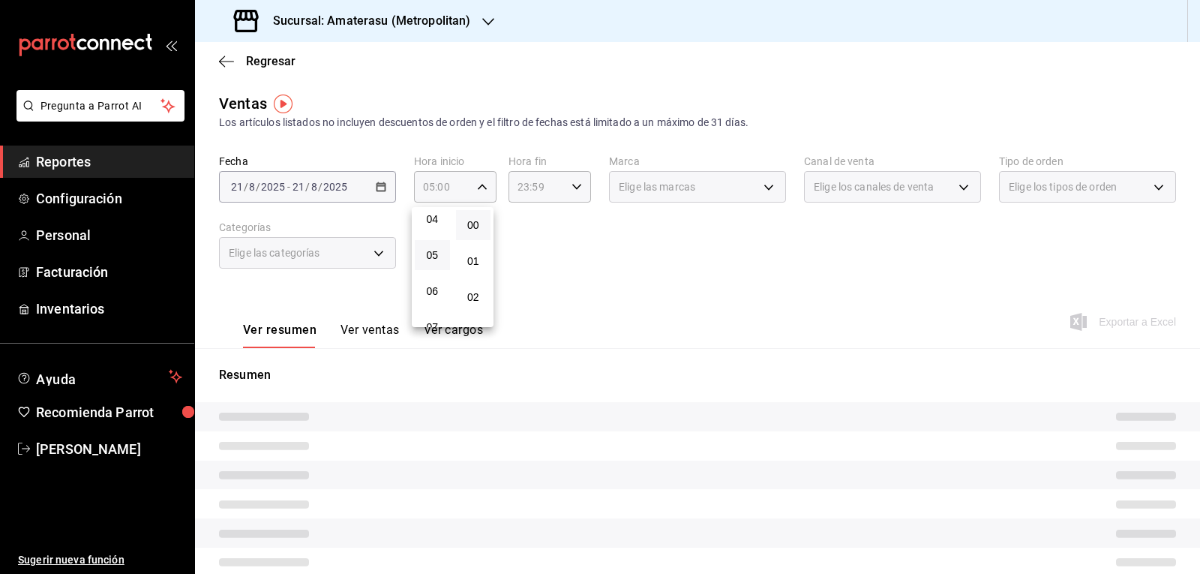
click at [550, 245] on div at bounding box center [600, 287] width 1200 height 574
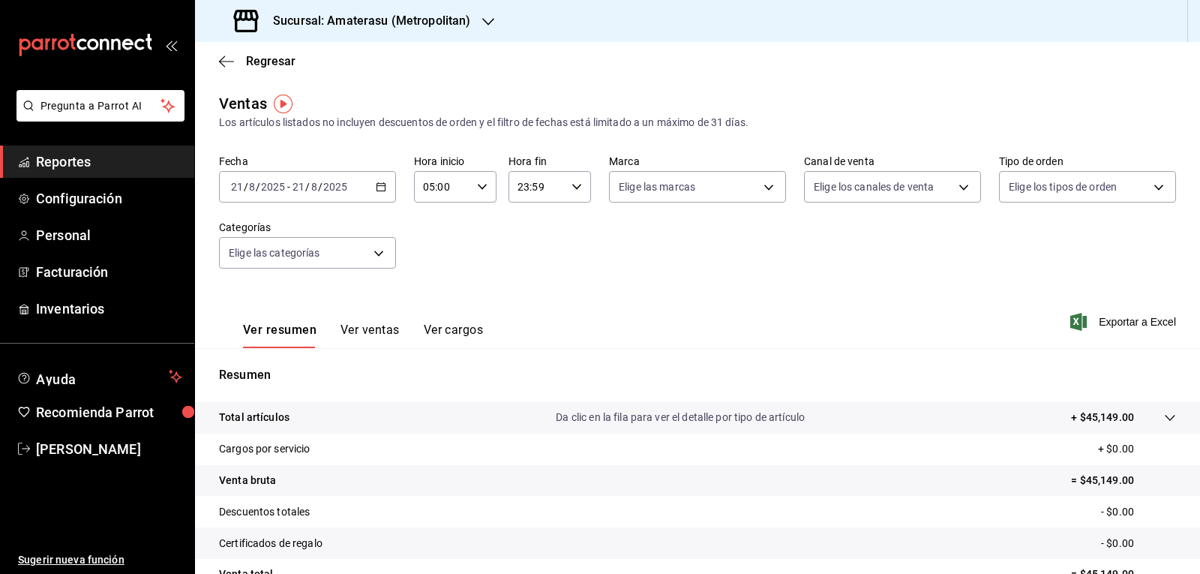
click at [550, 245] on div "Fecha 2025-08-21 21 / 8 / 2025 - 2025-08-21 21 / 8 / 2025 Hora inicio 05:00 Hor…" at bounding box center [697, 221] width 957 height 132
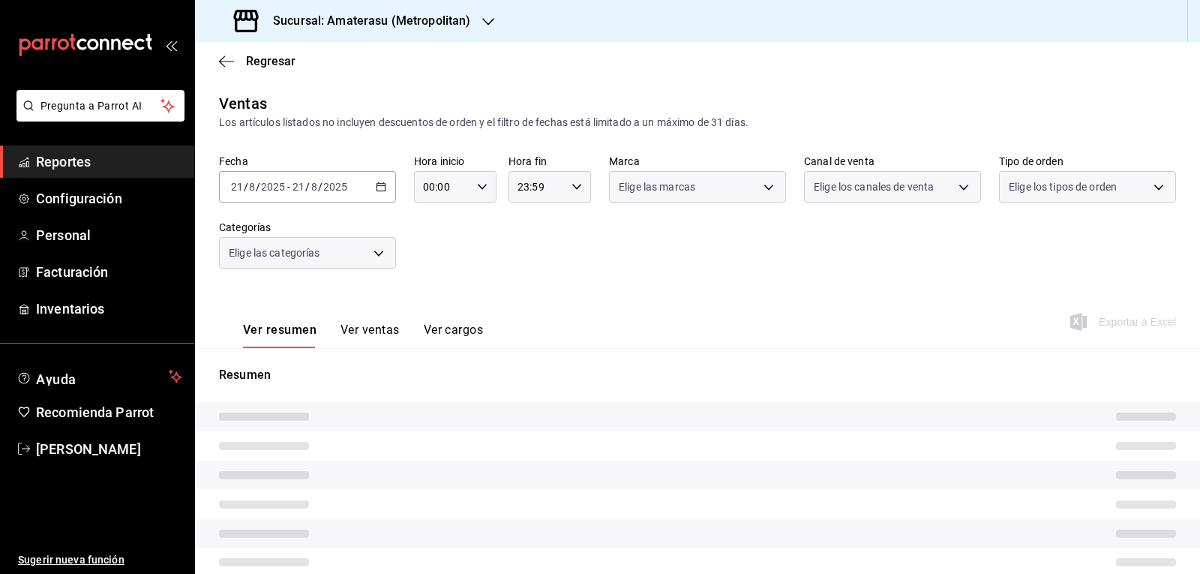
type input "05:00"
type input "f3afaab8-8c3d-4e49-a299-af9bdf6027b2"
